Goal: Find specific page/section: Locate item on page

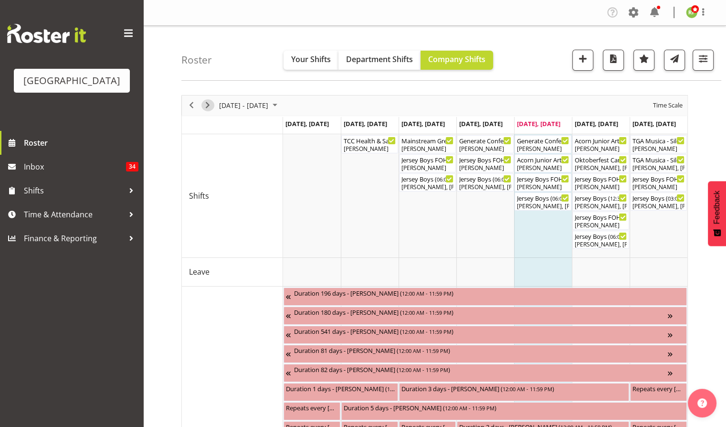
click at [212, 104] on span "Next" at bounding box center [207, 105] width 11 height 12
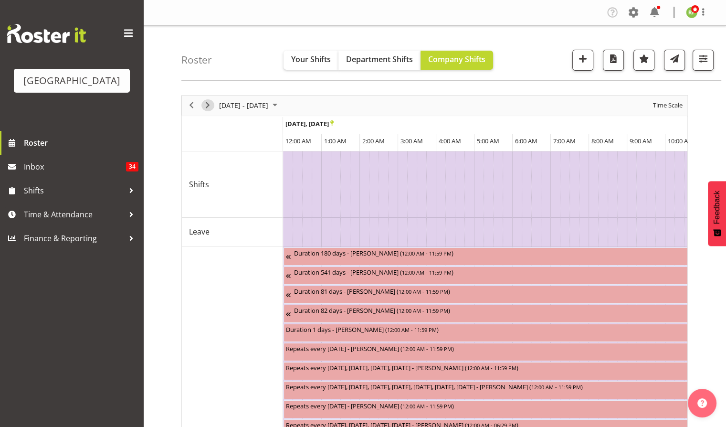
click at [208, 106] on span "Next" at bounding box center [207, 105] width 11 height 12
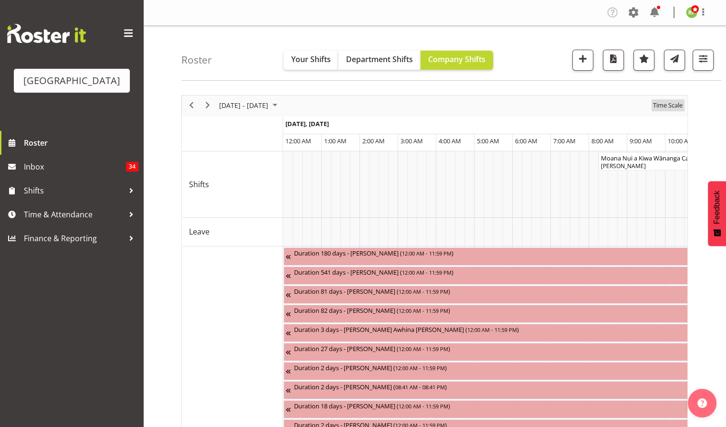
click at [673, 106] on span "Time Scale" at bounding box center [668, 105] width 32 height 12
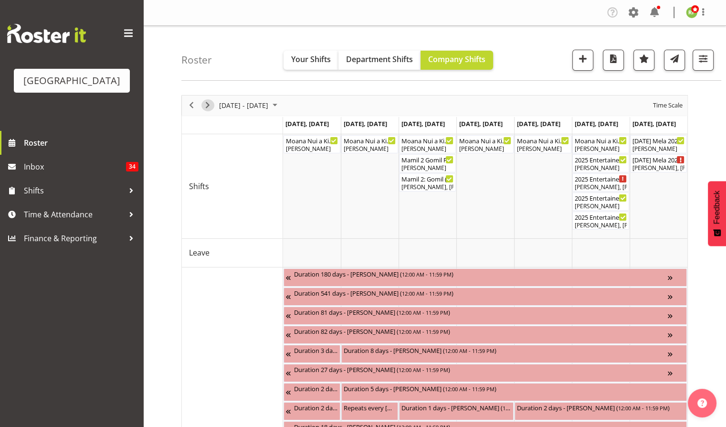
click at [208, 105] on span "Next" at bounding box center [207, 105] width 11 height 12
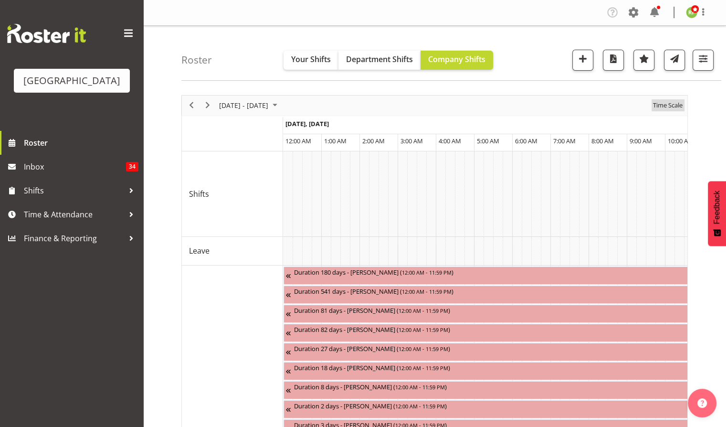
click at [670, 106] on span "Time Scale" at bounding box center [668, 105] width 32 height 12
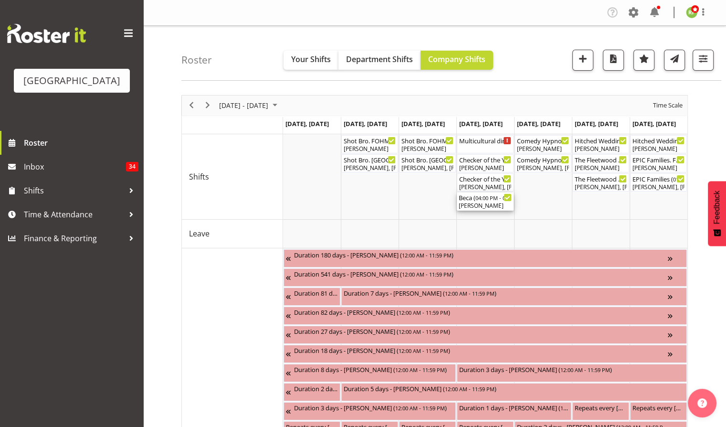
click at [492, 205] on div "[PERSON_NAME]" at bounding box center [485, 206] width 53 height 9
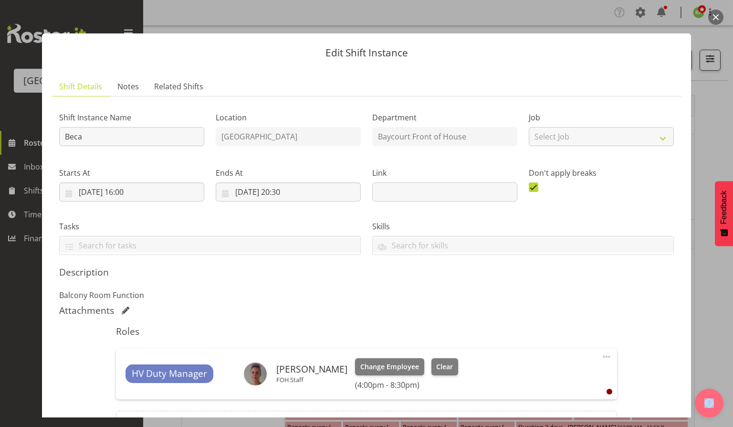
click at [713, 16] on button "button" at bounding box center [716, 17] width 15 height 15
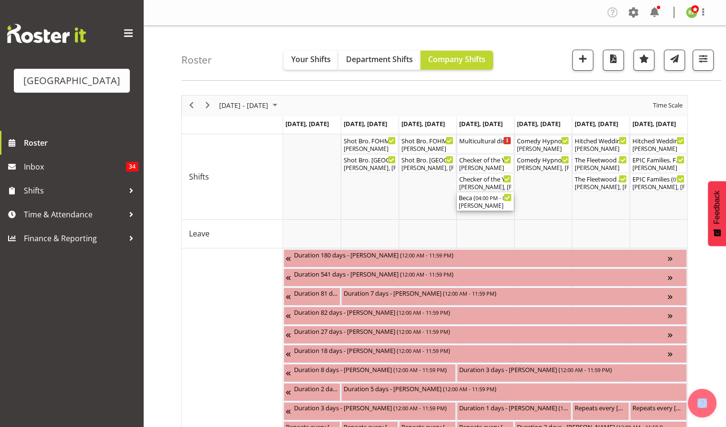
click at [480, 204] on div "[PERSON_NAME]" at bounding box center [485, 206] width 53 height 9
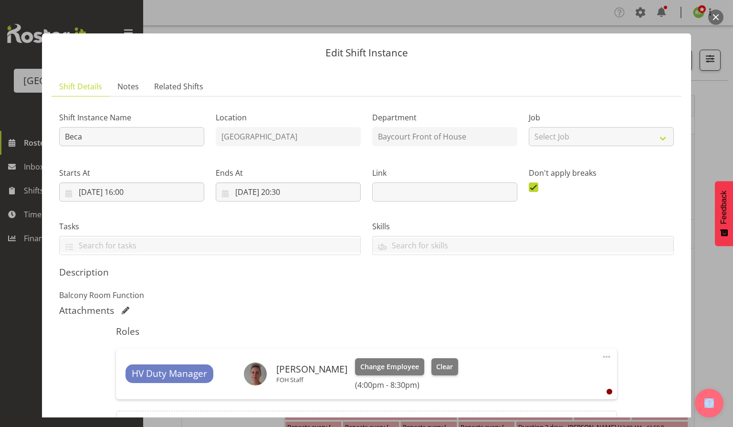
click at [719, 16] on button "button" at bounding box center [716, 17] width 15 height 15
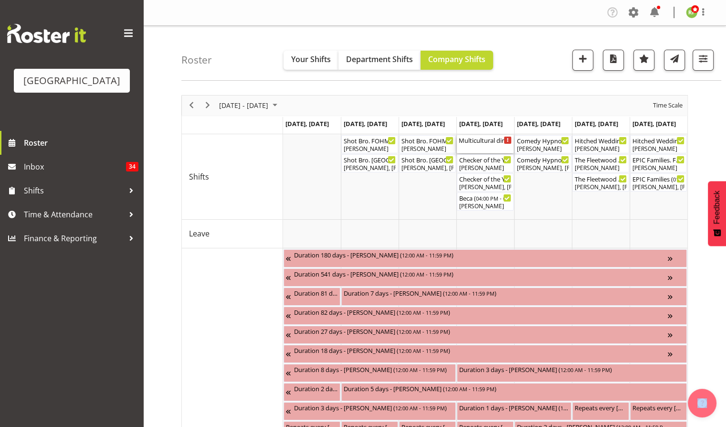
click at [481, 148] on div "Multicultural dinner event ( 02:00 PM - 10:00 PM )" at bounding box center [485, 144] width 53 height 18
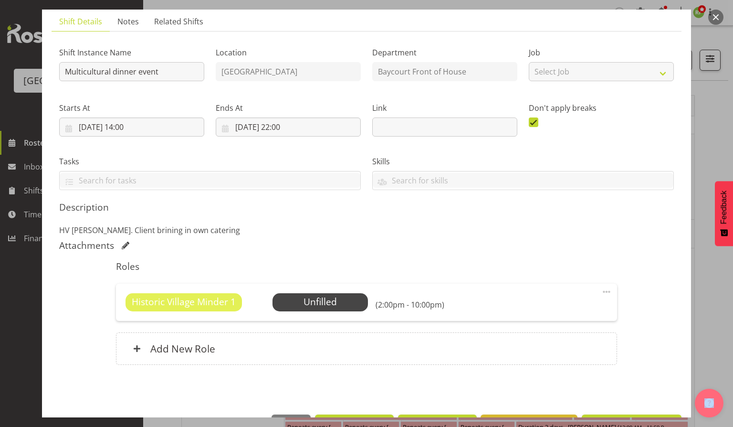
scroll to position [96, 0]
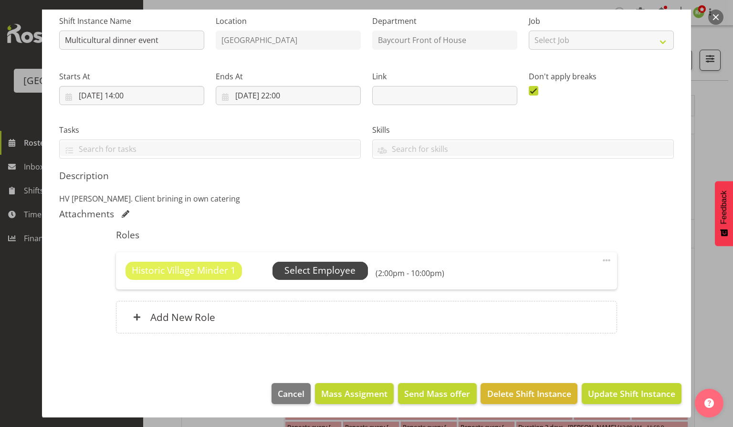
click at [326, 271] on span "Select Employee" at bounding box center [320, 271] width 71 height 14
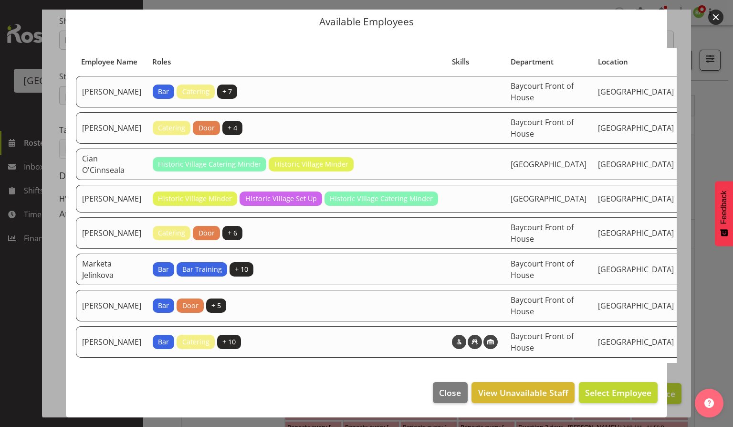
scroll to position [0, 0]
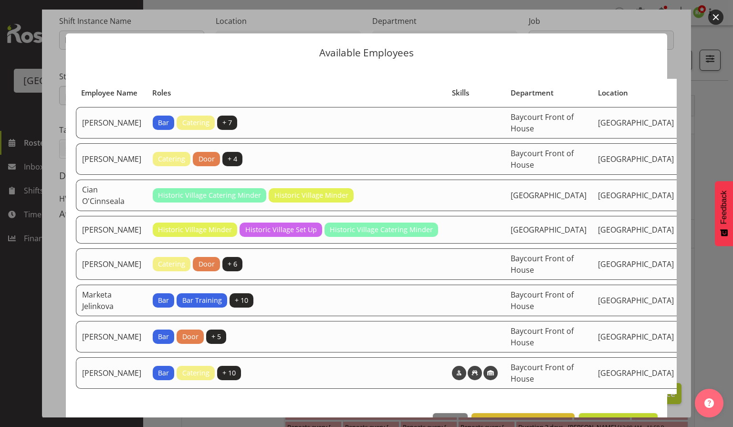
click at [714, 17] on button "button" at bounding box center [716, 17] width 15 height 15
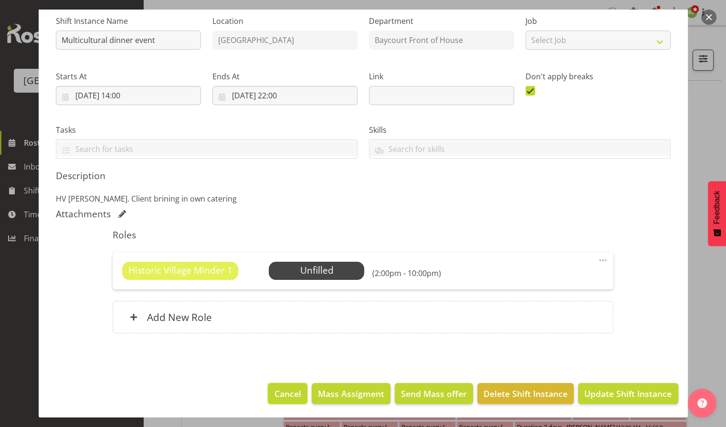
click at [285, 393] on span "Cancel" at bounding box center [288, 393] width 27 height 12
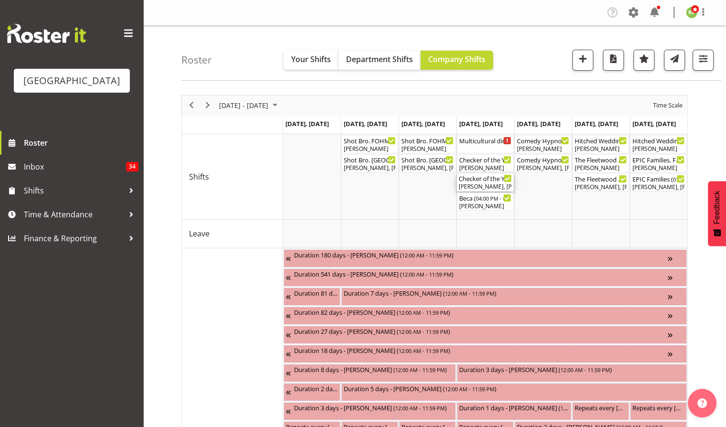
click at [486, 180] on div "Checker of the Year ( 03:30 PM - 08:15 PM )" at bounding box center [485, 178] width 53 height 10
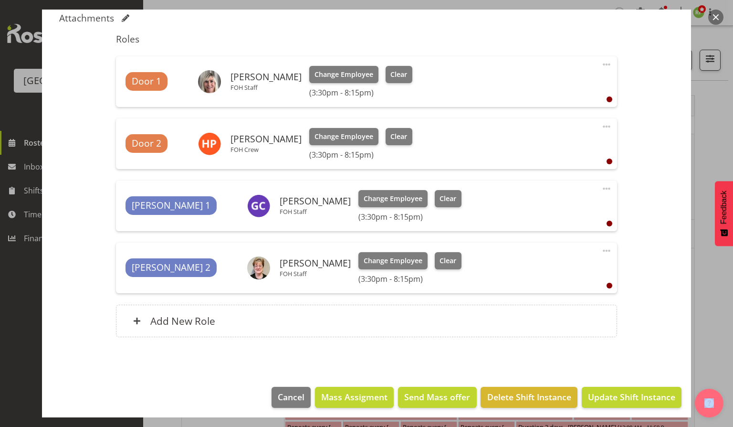
scroll to position [296, 0]
